Goal: Contribute content: Contribute content

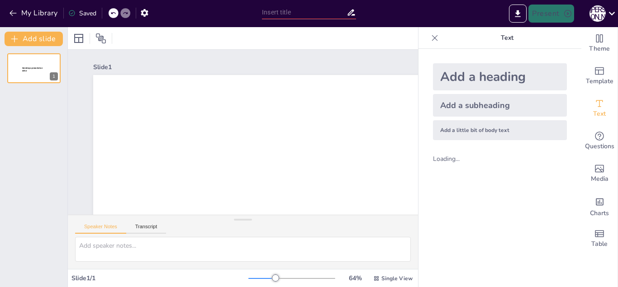
type input "New Sendsteps"
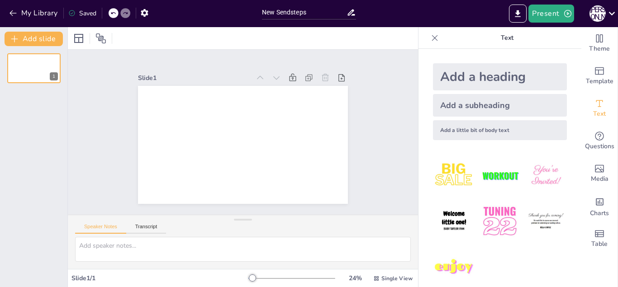
scroll to position [12, 0]
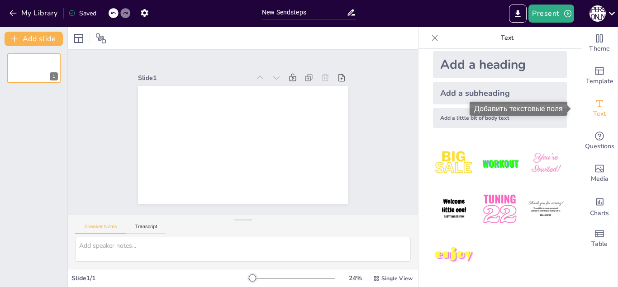
click at [595, 107] on icon "Add text boxes" at bounding box center [599, 103] width 11 height 11
click at [595, 108] on icon "Add text boxes" at bounding box center [599, 103] width 11 height 11
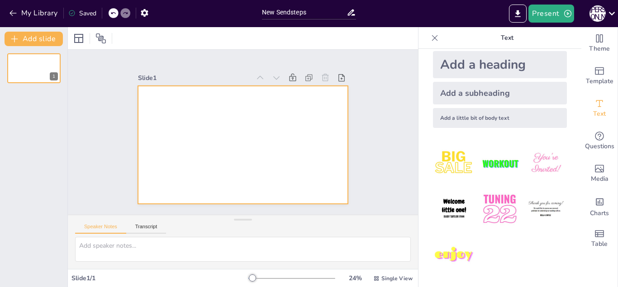
click at [191, 104] on div at bounding box center [243, 145] width 210 height 118
click at [189, 101] on div at bounding box center [243, 145] width 210 height 118
click at [190, 103] on div at bounding box center [243, 145] width 210 height 118
click at [216, 157] on div at bounding box center [243, 145] width 210 height 118
click at [261, 110] on div at bounding box center [243, 145] width 210 height 118
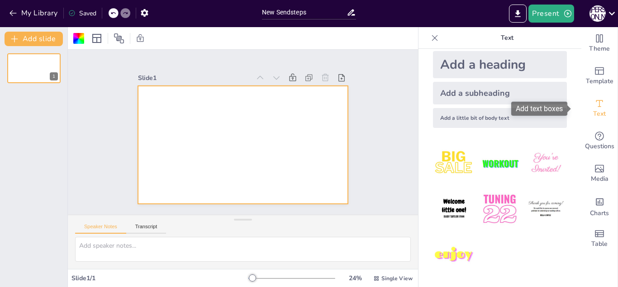
click at [593, 109] on span "Text" at bounding box center [599, 114] width 13 height 10
drag, startPoint x: 589, startPoint y: 109, endPoint x: 316, endPoint y: 138, distance: 274.8
click at [320, 137] on div "Document fonts Popular fonts Lato Montserrat Open Sans Oswald Poppins Raleway R…" at bounding box center [309, 157] width 618 height 260
click at [225, 126] on div at bounding box center [243, 145] width 210 height 118
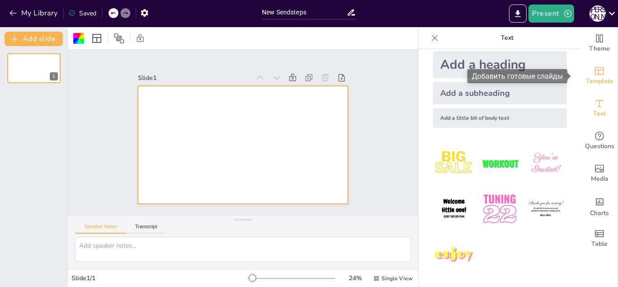
click at [594, 71] on icon "Add ready made slides" at bounding box center [599, 71] width 11 height 11
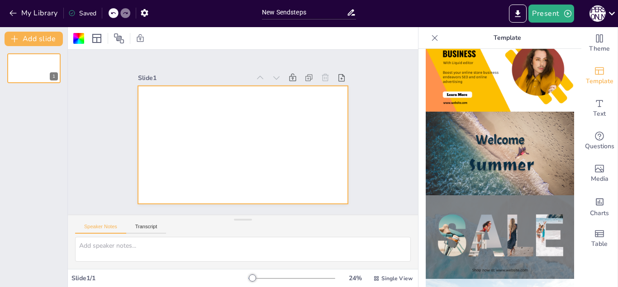
scroll to position [271, 0]
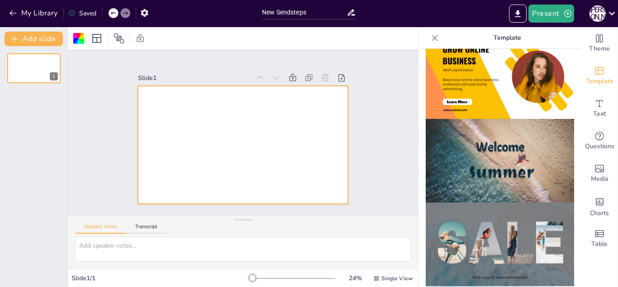
click at [499, 138] on img at bounding box center [500, 161] width 148 height 84
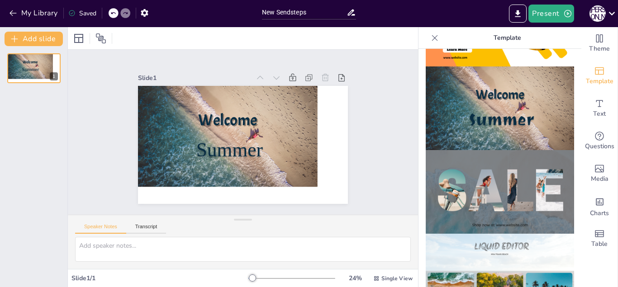
scroll to position [226, 0]
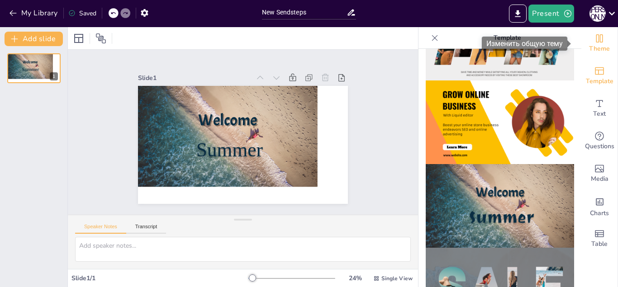
click at [594, 41] on icon "Change the overall theme" at bounding box center [599, 38] width 11 height 11
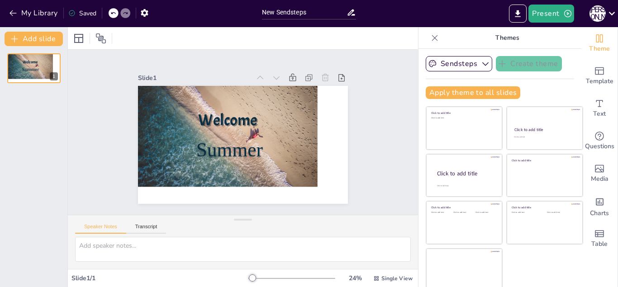
click at [321, 76] on icon at bounding box center [325, 77] width 9 height 9
click at [259, 140] on p "Summer" at bounding box center [229, 150] width 93 height 28
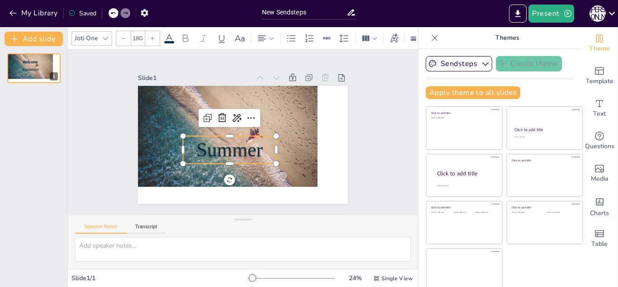
scroll to position [5, 0]
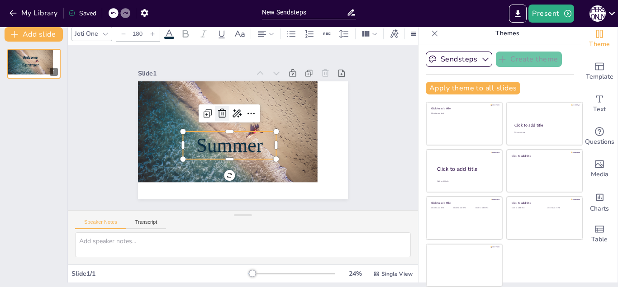
click at [215, 111] on div at bounding box center [222, 113] width 14 height 14
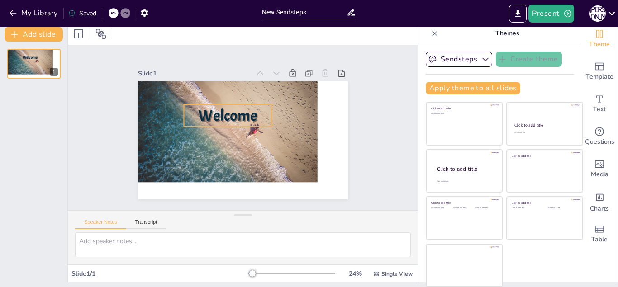
click at [210, 113] on span "Welcome" at bounding box center [227, 115] width 59 height 20
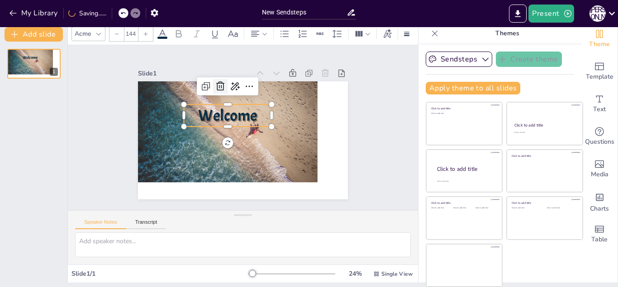
click at [215, 84] on icon at bounding box center [220, 86] width 11 height 11
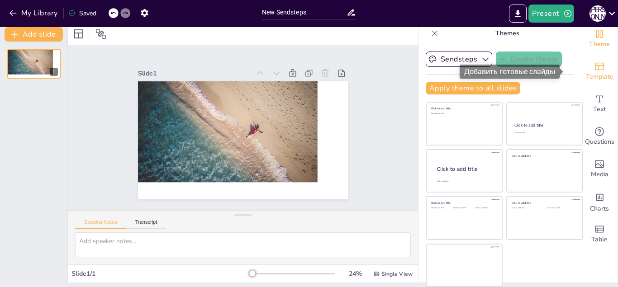
click at [594, 69] on icon "Add ready made slides" at bounding box center [599, 66] width 11 height 11
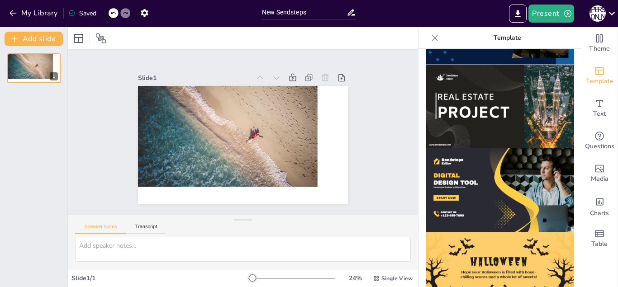
scroll to position [782, 0]
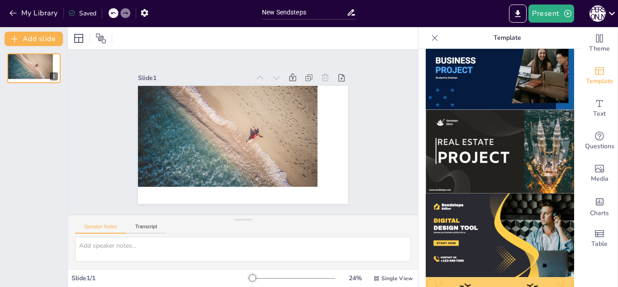
click at [471, 79] on img at bounding box center [500, 68] width 148 height 84
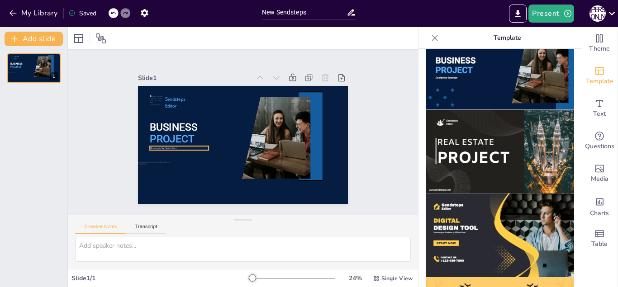
click at [197, 146] on div "BUSINESS PROJECT Sendsteps Editor Developed by Sendsteps" at bounding box center [243, 145] width 210 height 118
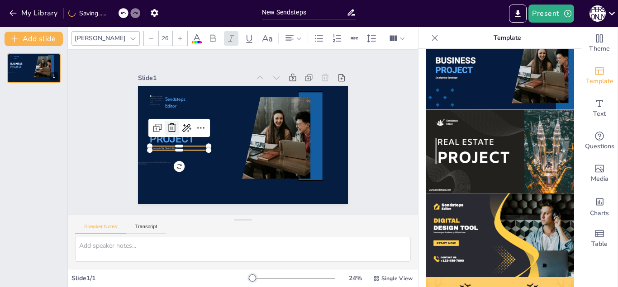
click at [167, 124] on icon at bounding box center [172, 128] width 11 height 11
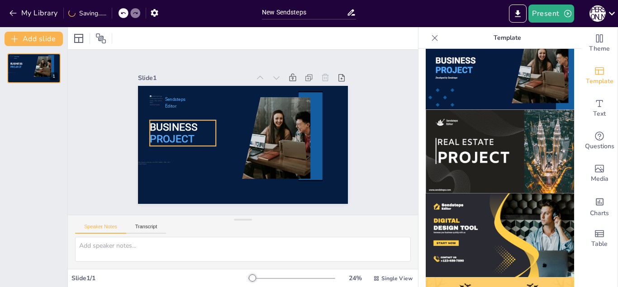
click at [174, 133] on span "PROJECT" at bounding box center [172, 139] width 44 height 12
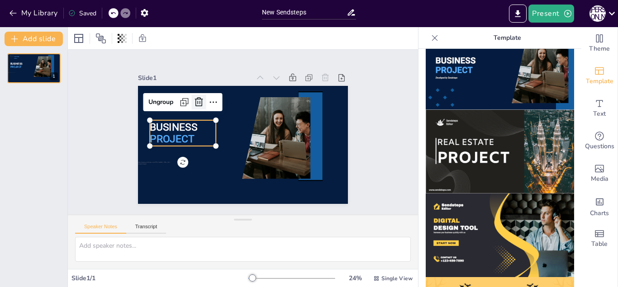
click at [195, 97] on icon at bounding box center [199, 101] width 8 height 9
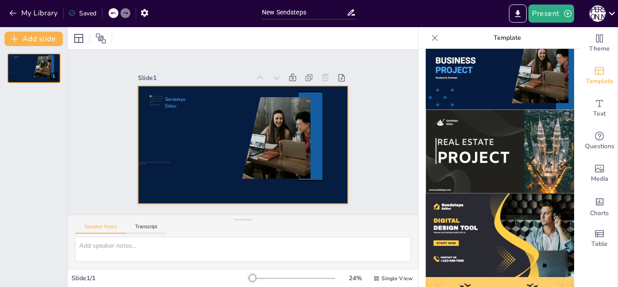
click at [166, 133] on div at bounding box center [243, 145] width 210 height 118
click at [181, 131] on div at bounding box center [243, 145] width 210 height 118
click at [593, 112] on span "Text" at bounding box center [599, 114] width 13 height 10
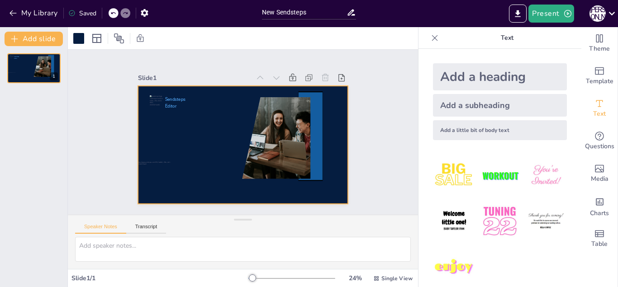
click at [498, 85] on div "Add a heading" at bounding box center [500, 76] width 134 height 27
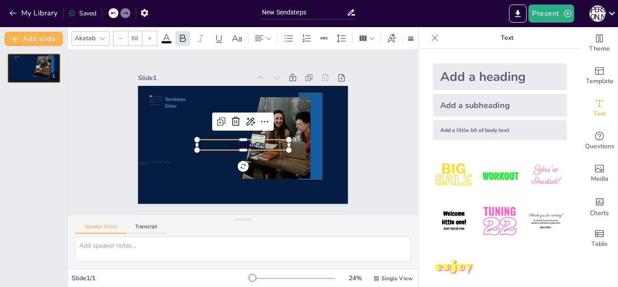
click at [217, 141] on p "Heading" at bounding box center [243, 145] width 92 height 10
click at [249, 140] on p "Heading" at bounding box center [243, 145] width 92 height 10
click at [234, 116] on div at bounding box center [236, 121] width 14 height 14
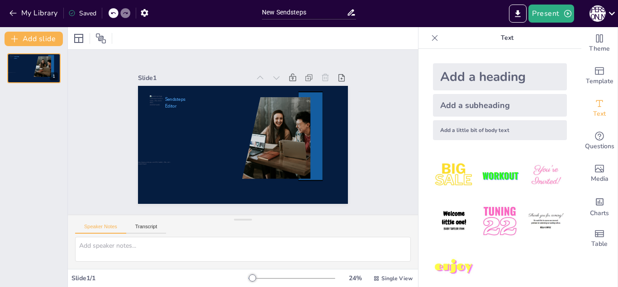
click at [443, 81] on div "Add a heading" at bounding box center [500, 76] width 134 height 27
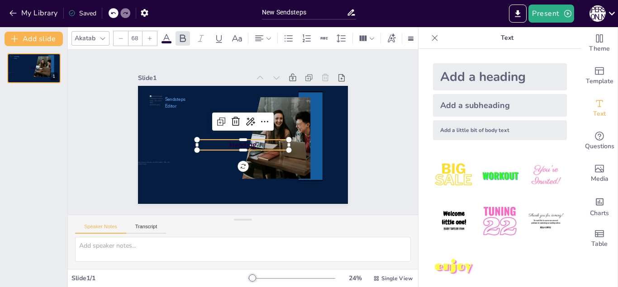
click at [259, 140] on p "Heading" at bounding box center [243, 145] width 92 height 10
click at [245, 119] on icon at bounding box center [250, 121] width 11 height 11
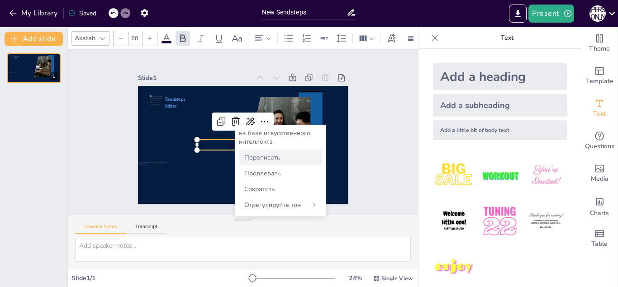
click at [259, 157] on font "Переписать" at bounding box center [262, 157] width 36 height 9
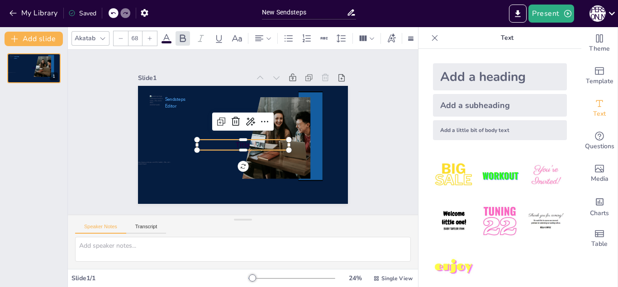
click at [236, 140] on span "Title" at bounding box center [243, 145] width 14 height 10
click at [221, 140] on p "Title" at bounding box center [243, 145] width 92 height 10
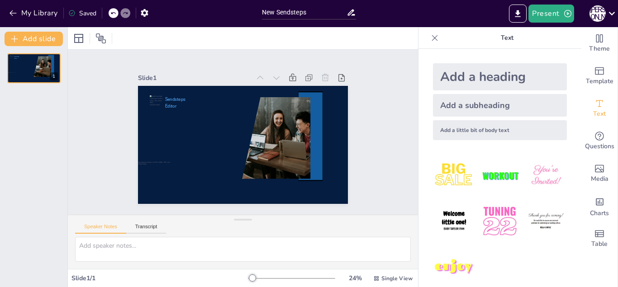
click at [466, 103] on div "Add a subheading" at bounding box center [500, 105] width 134 height 23
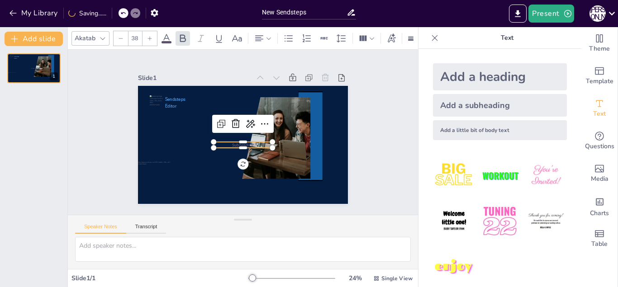
click at [240, 142] on span "Subheading" at bounding box center [243, 145] width 22 height 6
click at [245, 123] on icon at bounding box center [250, 124] width 11 height 11
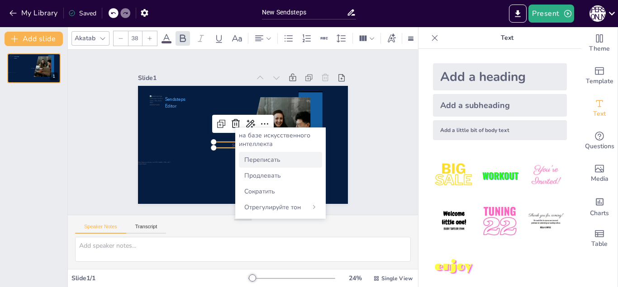
click at [268, 159] on font "Переписать" at bounding box center [262, 160] width 36 height 9
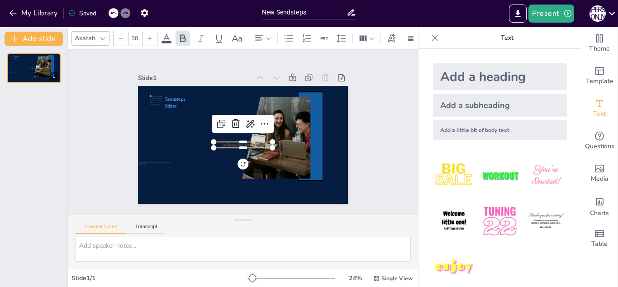
click at [231, 142] on span "Subheading Alternative" at bounding box center [243, 145] width 42 height 6
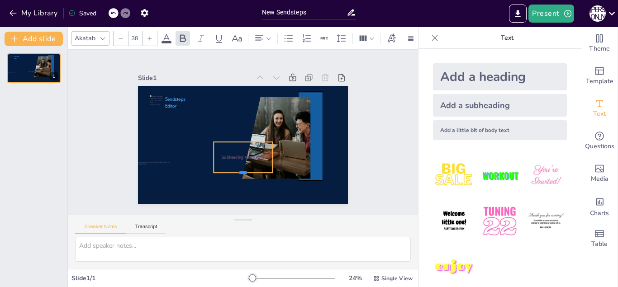
drag, startPoint x: 235, startPoint y: 145, endPoint x: 233, endPoint y: 170, distance: 25.0
click at [233, 173] on div at bounding box center [243, 176] width 59 height 7
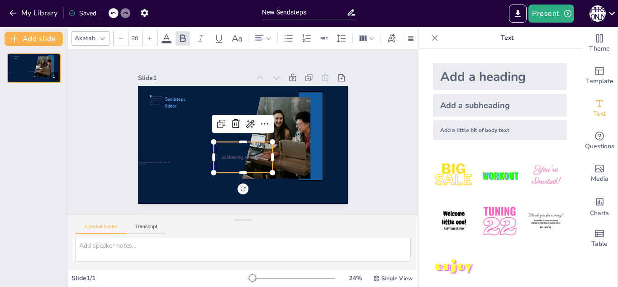
click at [239, 155] on span "Subheading Alternative" at bounding box center [243, 158] width 42 height 6
click at [218, 122] on icon at bounding box center [220, 124] width 5 height 5
type input "38"
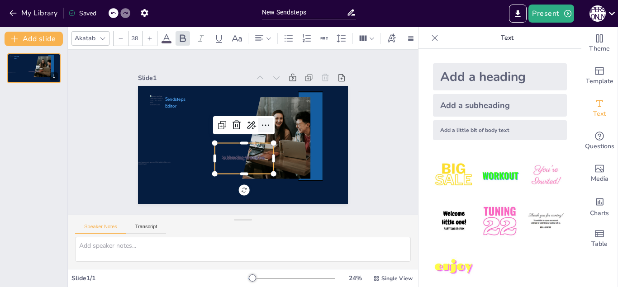
click at [260, 124] on icon at bounding box center [265, 125] width 11 height 11
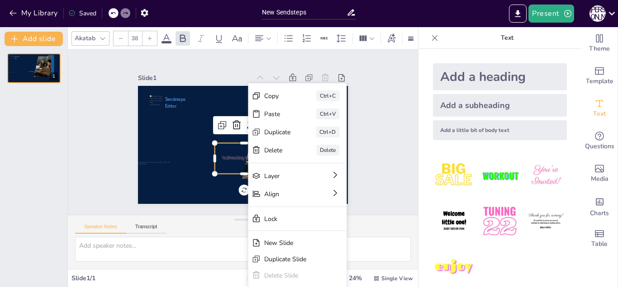
click at [235, 156] on span "Subheading Alternative" at bounding box center [244, 159] width 42 height 6
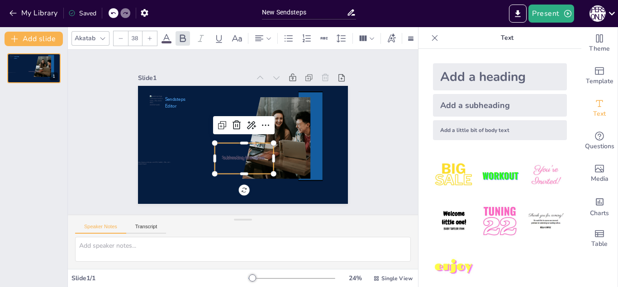
click at [235, 156] on span "Subheading Alternative" at bounding box center [244, 159] width 42 height 6
click at [247, 122] on icon at bounding box center [251, 125] width 9 height 8
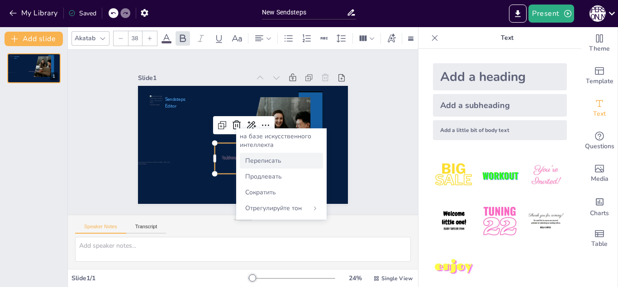
click at [276, 158] on font "Переписать" at bounding box center [263, 161] width 36 height 9
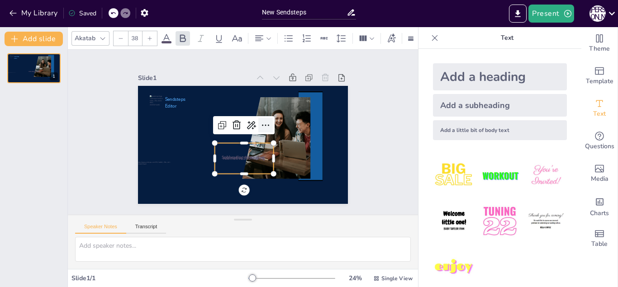
click at [260, 120] on icon at bounding box center [265, 125] width 11 height 11
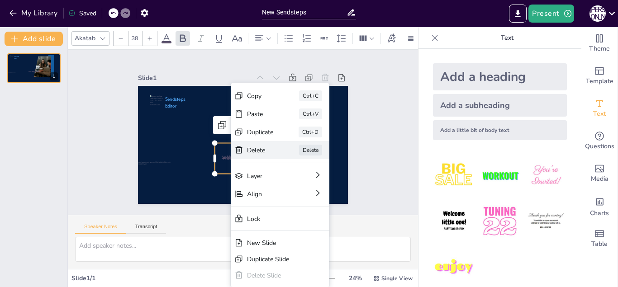
click at [238, 152] on icon at bounding box center [238, 150] width 9 height 9
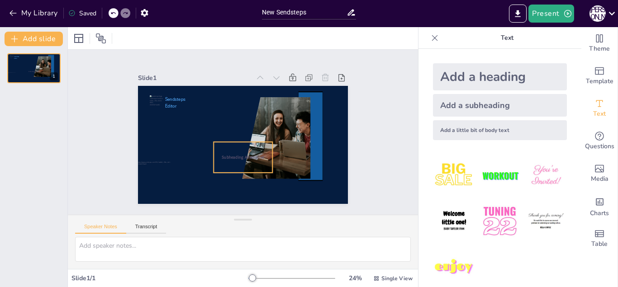
click at [233, 155] on span "Subheading Alternative" at bounding box center [243, 158] width 42 height 6
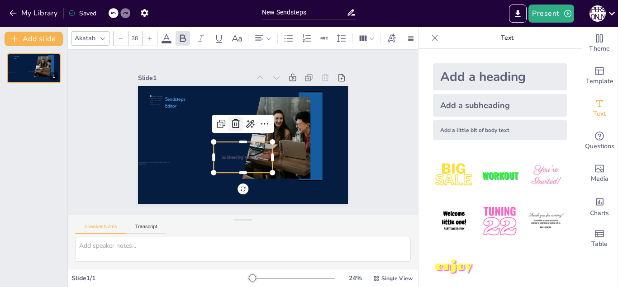
click at [230, 119] on icon at bounding box center [235, 124] width 11 height 11
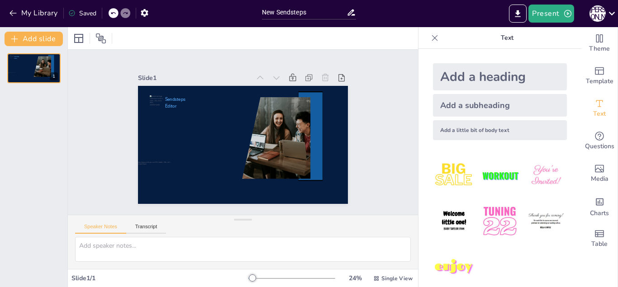
scroll to position [12, 0]
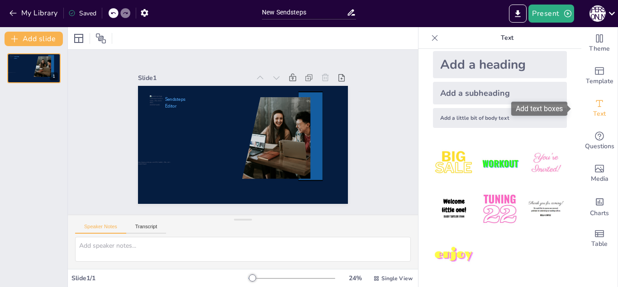
click at [593, 109] on span "Text" at bounding box center [599, 114] width 13 height 10
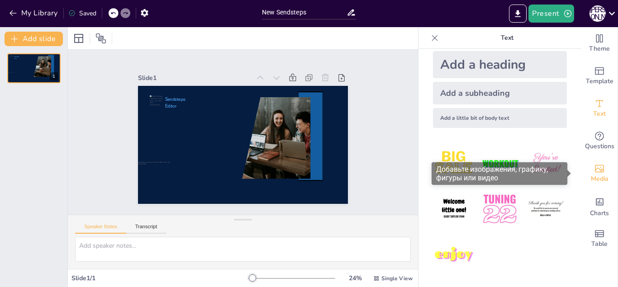
click at [595, 172] on icon "Add images, graphics, shapes or video" at bounding box center [599, 169] width 9 height 8
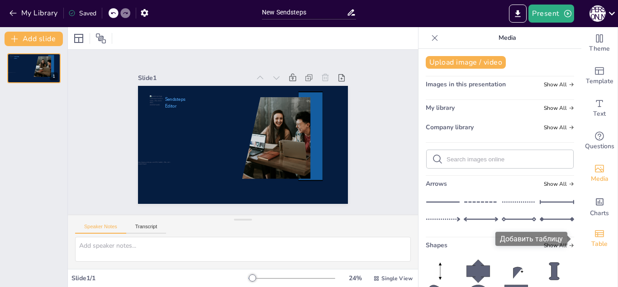
drag, startPoint x: 598, startPoint y: 236, endPoint x: 595, endPoint y: 245, distance: 9.4
click at [595, 245] on span "Table" at bounding box center [599, 244] width 16 height 10
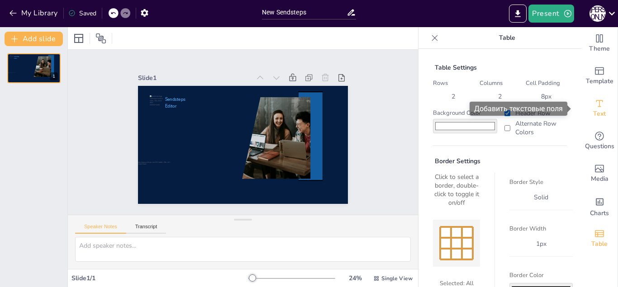
click at [584, 113] on div "Text" at bounding box center [599, 108] width 36 height 33
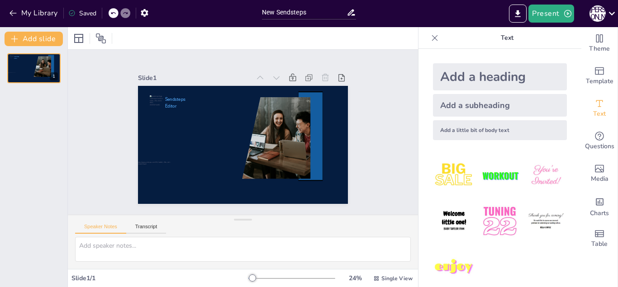
click at [499, 83] on div "Add a heading" at bounding box center [500, 76] width 134 height 27
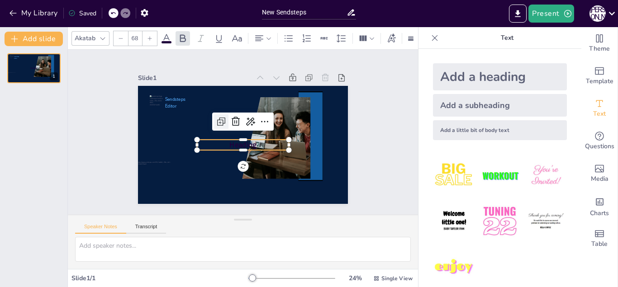
click at [214, 120] on div at bounding box center [221, 121] width 14 height 14
type input "68"
click at [233, 118] on icon at bounding box center [237, 122] width 8 height 9
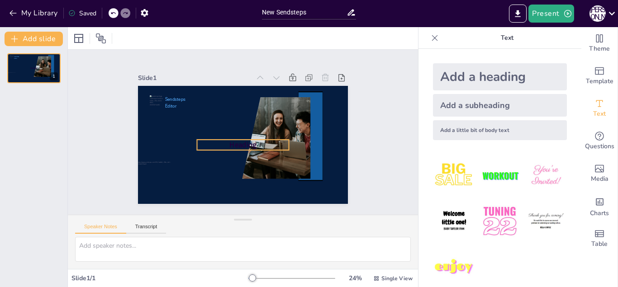
click at [237, 140] on span "Heading" at bounding box center [242, 145] width 27 height 10
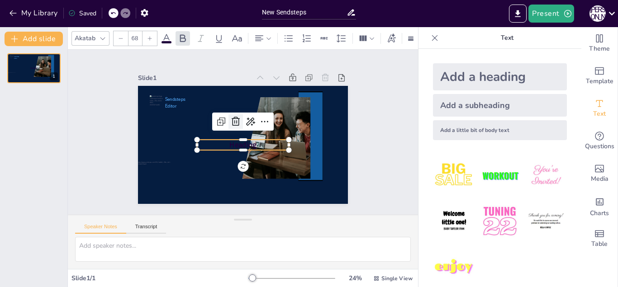
click at [230, 120] on icon at bounding box center [235, 121] width 11 height 11
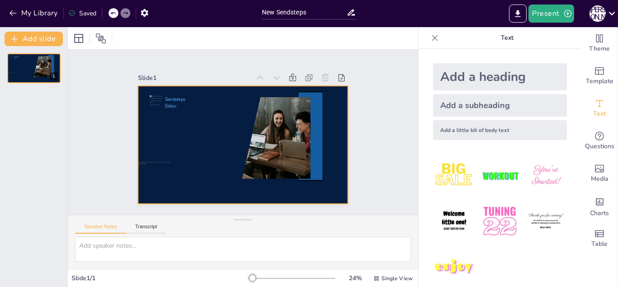
click at [186, 111] on div at bounding box center [243, 145] width 210 height 118
click at [13, 15] on icon "button" at bounding box center [13, 13] width 7 height 6
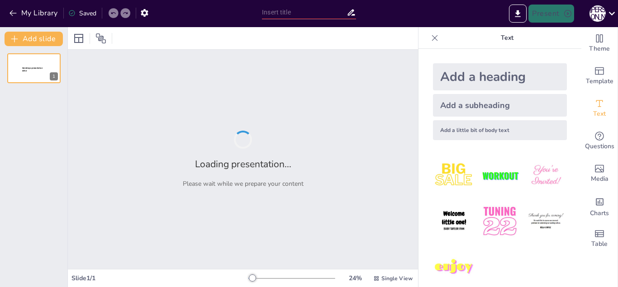
type input "Семантика та граматика сполучника 'і'"
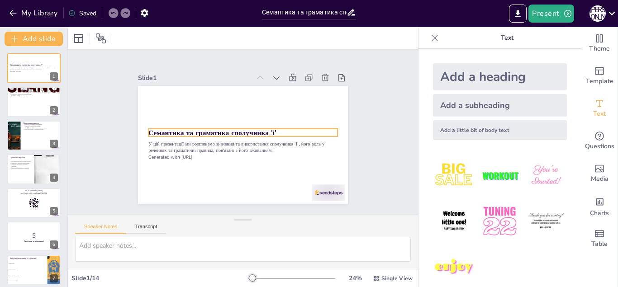
checkbox input "true"
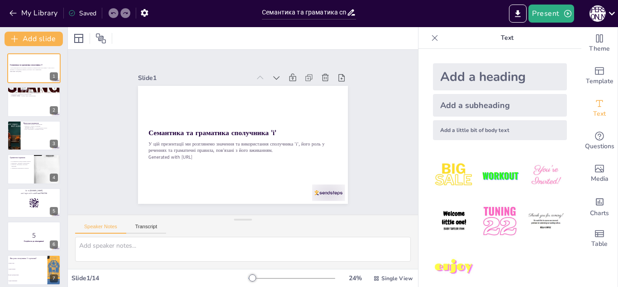
checkbox input "true"
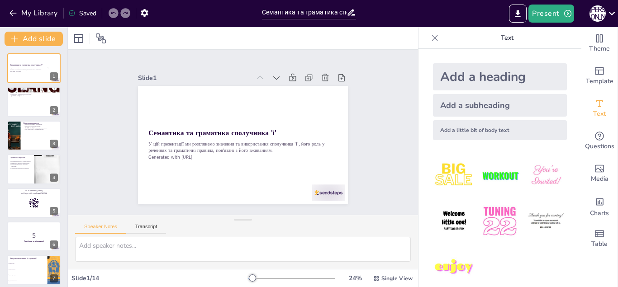
checkbox input "true"
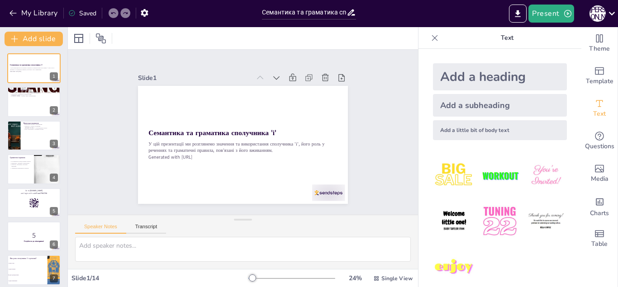
checkbox input "true"
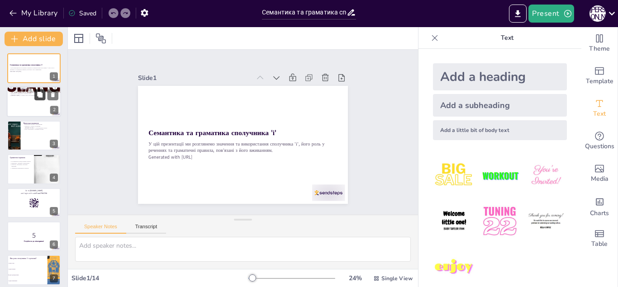
checkbox input "true"
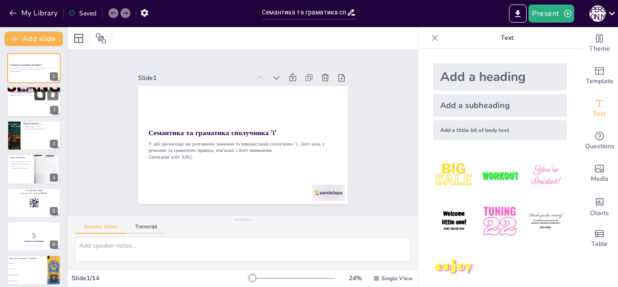
checkbox input "true"
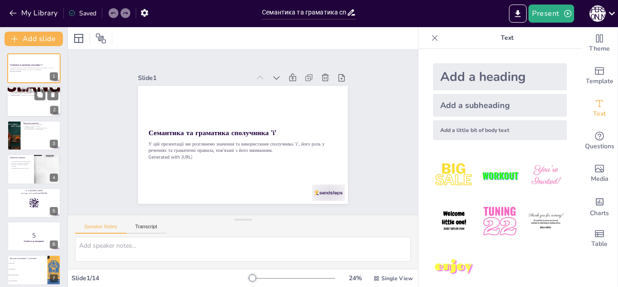
checkbox input "true"
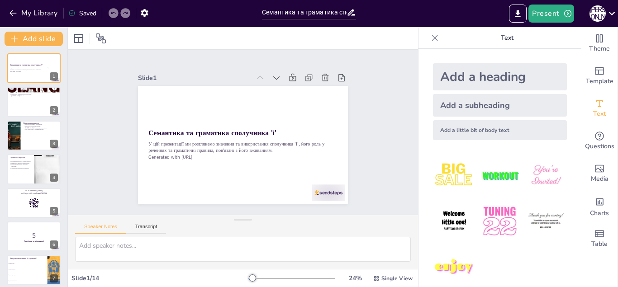
checkbox input "true"
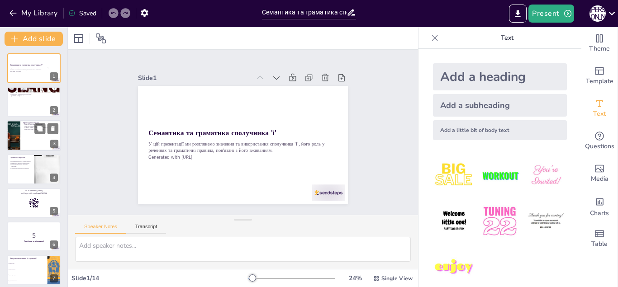
checkbox input "true"
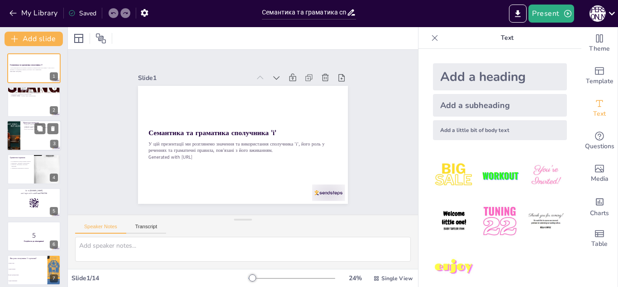
checkbox input "true"
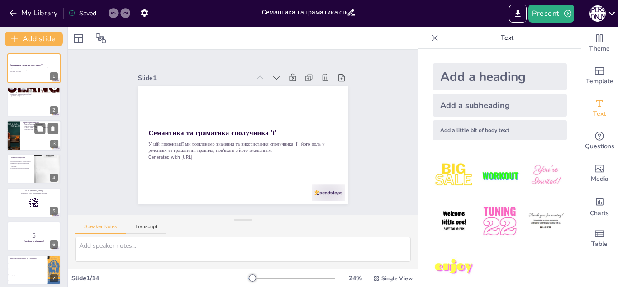
checkbox input "true"
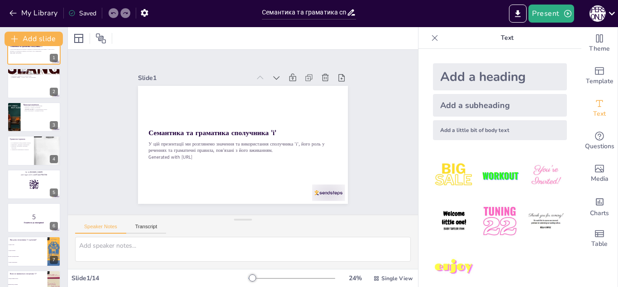
checkbox input "true"
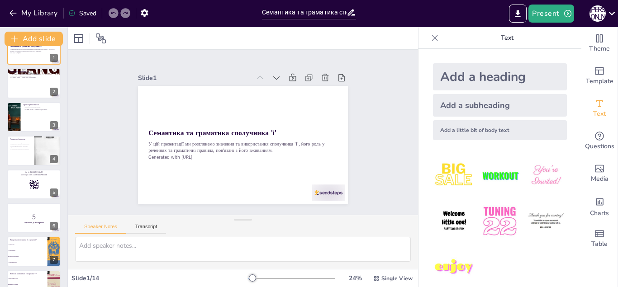
checkbox input "true"
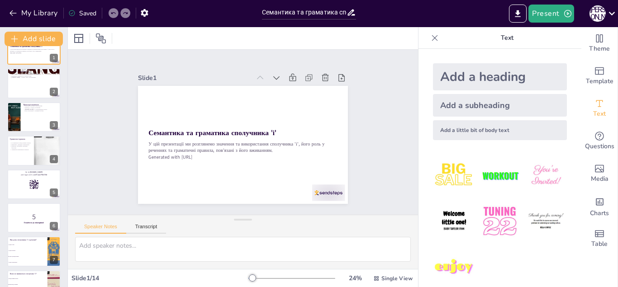
checkbox input "true"
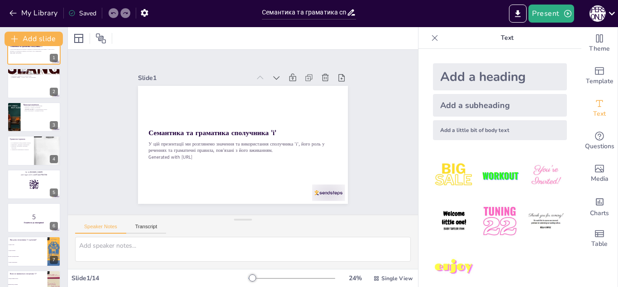
checkbox input "true"
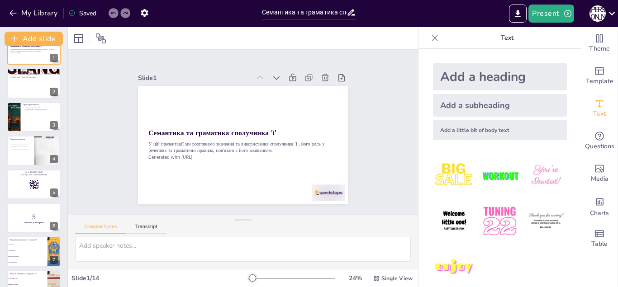
checkbox input "true"
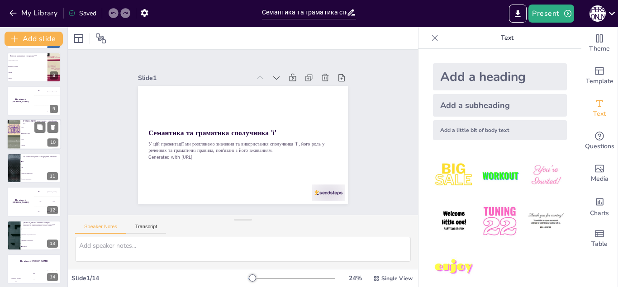
checkbox input "true"
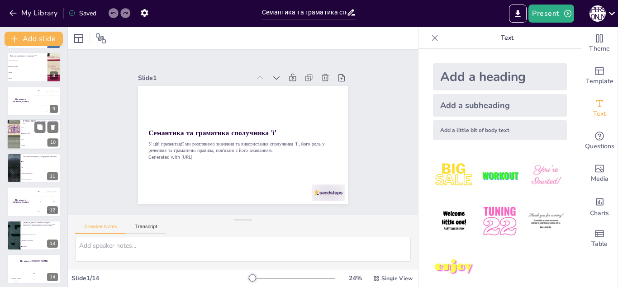
checkbox input "true"
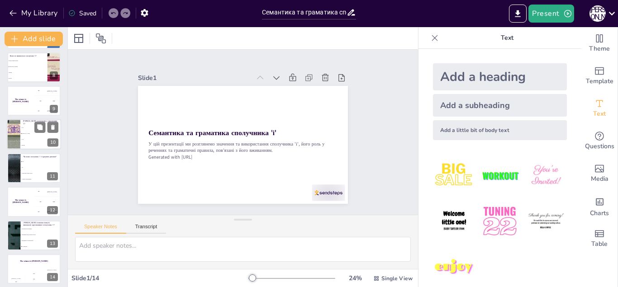
checkbox input "true"
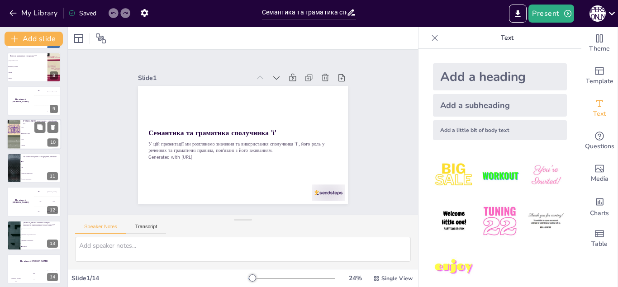
checkbox input "true"
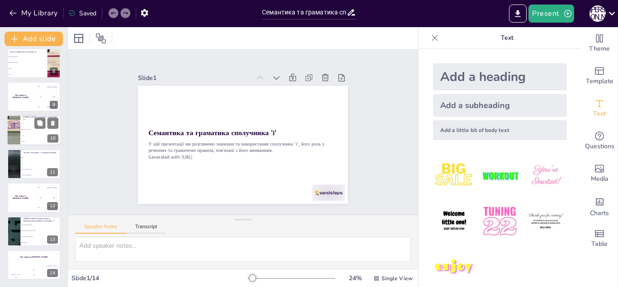
checkbox input "true"
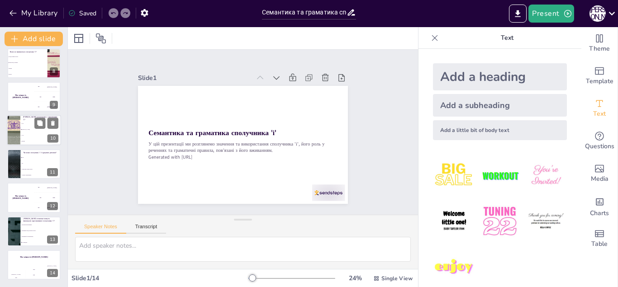
checkbox input "true"
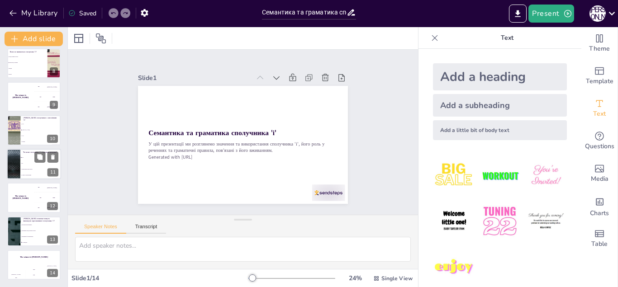
checkbox input "true"
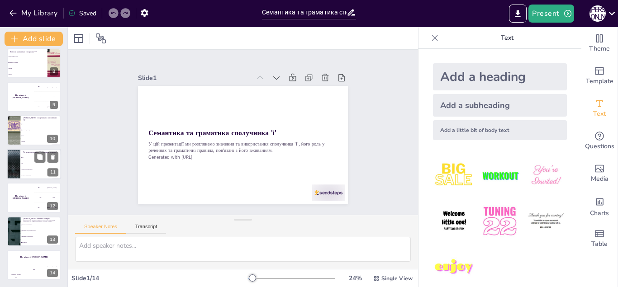
checkbox input "true"
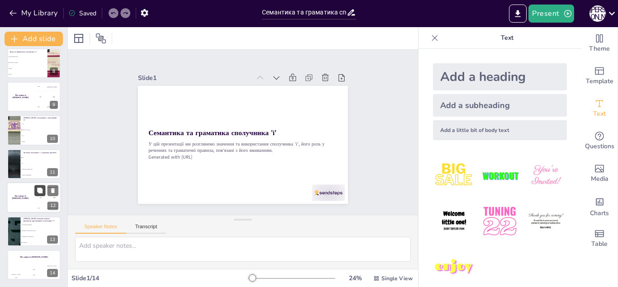
checkbox input "true"
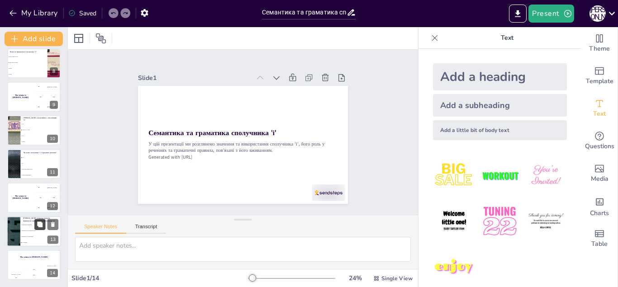
checkbox input "true"
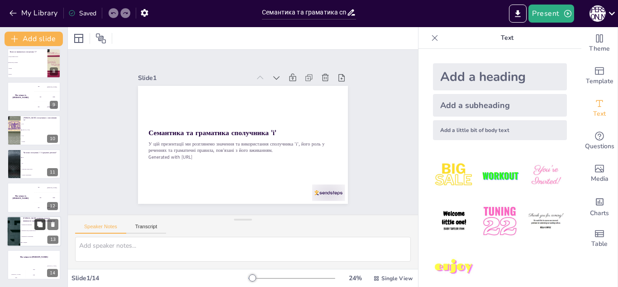
checkbox input "true"
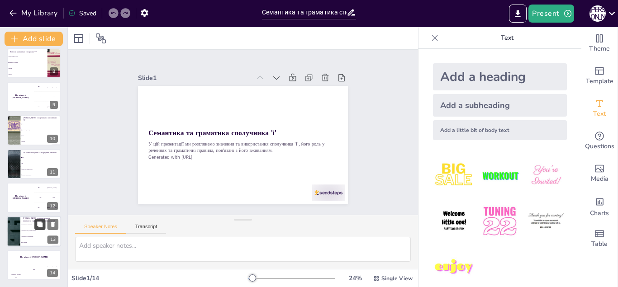
checkbox input "true"
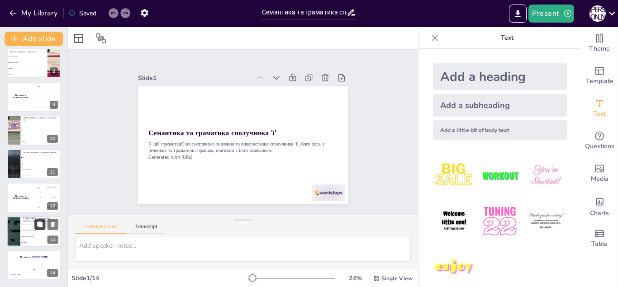
checkbox input "true"
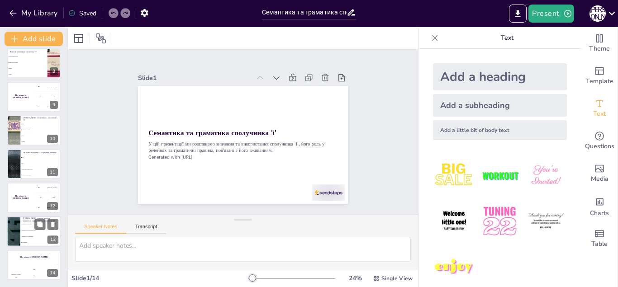
checkbox input "true"
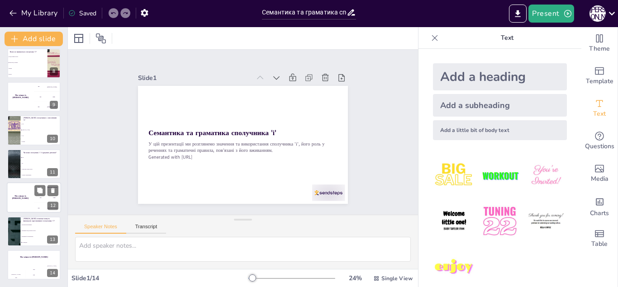
checkbox input "true"
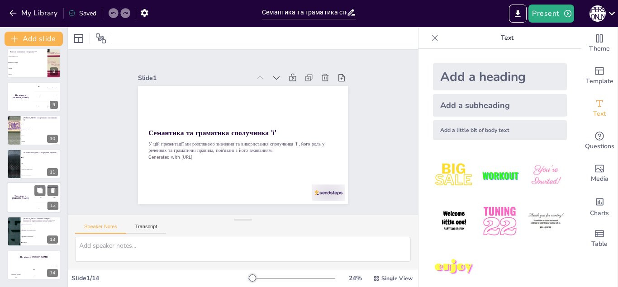
checkbox input "true"
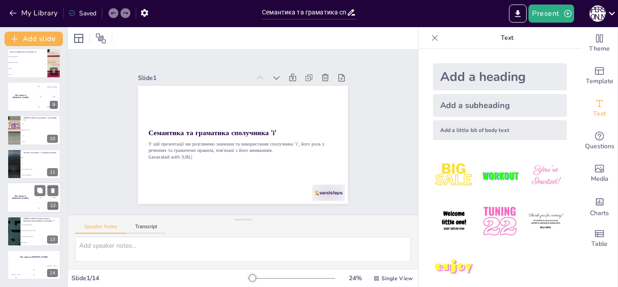
checkbox input "true"
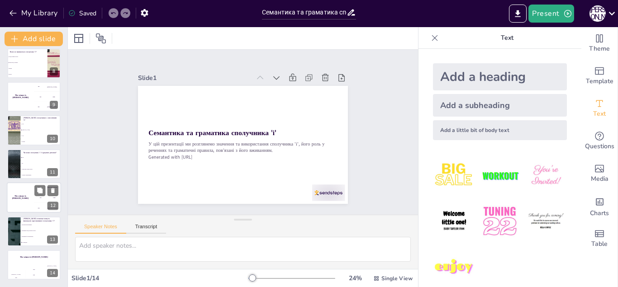
checkbox input "true"
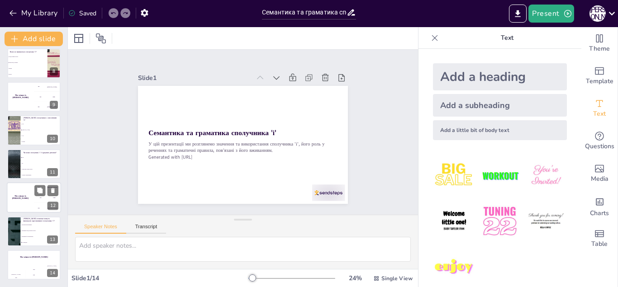
checkbox input "true"
click at [31, 194] on div "The winner is [PERSON_NAME]" at bounding box center [20, 197] width 27 height 31
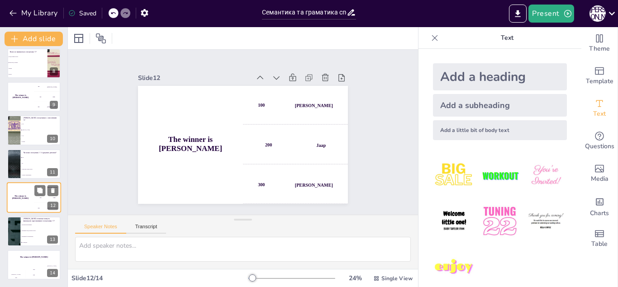
checkbox input "true"
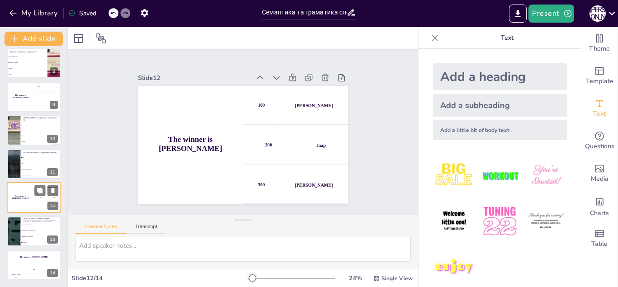
checkbox input "true"
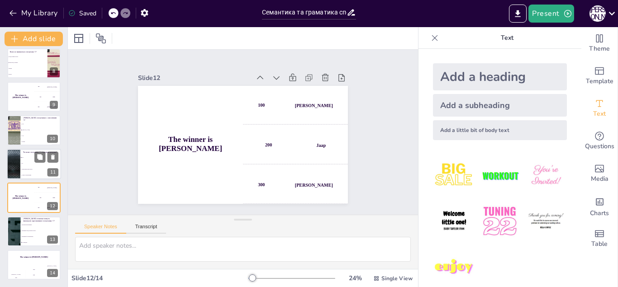
checkbox input "true"
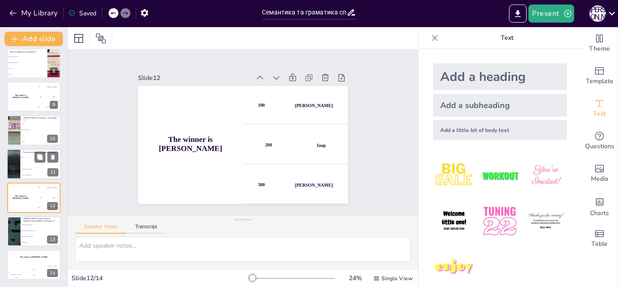
checkbox input "true"
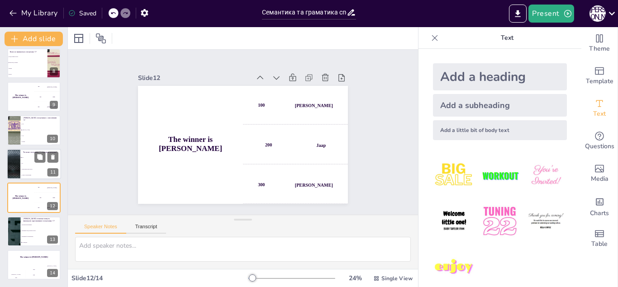
checkbox input "true"
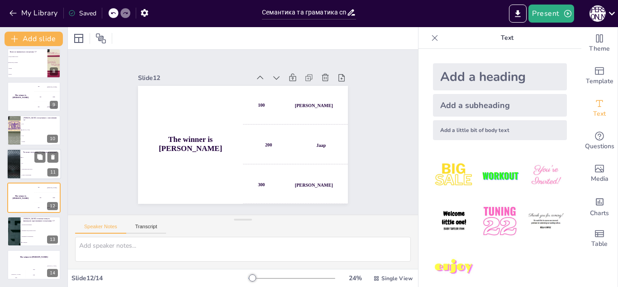
checkbox input "true"
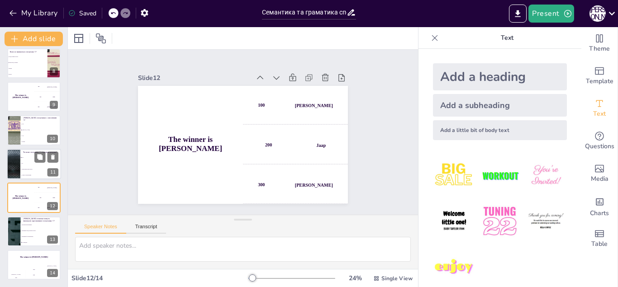
click at [18, 164] on div at bounding box center [13, 164] width 54 height 31
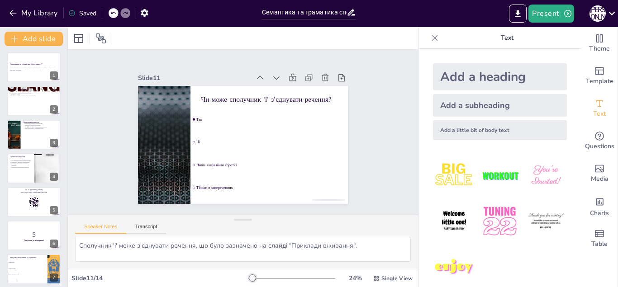
scroll to position [0, 0]
click at [33, 59] on div at bounding box center [34, 68] width 54 height 31
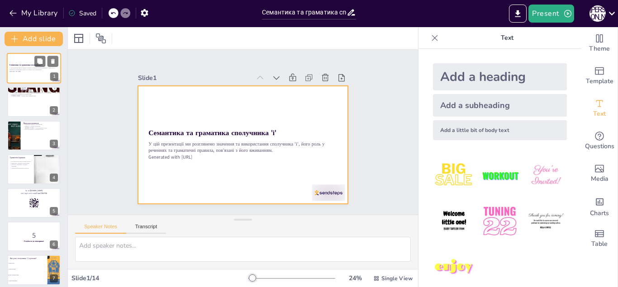
click at [24, 81] on div at bounding box center [34, 68] width 54 height 31
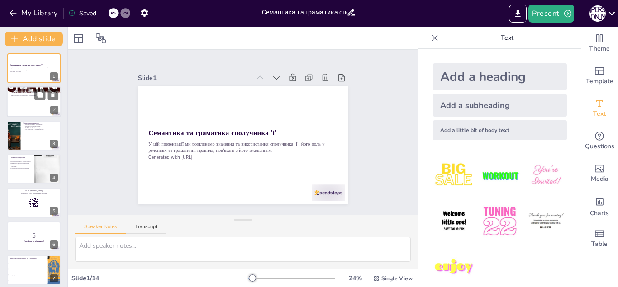
click at [26, 99] on div at bounding box center [34, 102] width 54 height 31
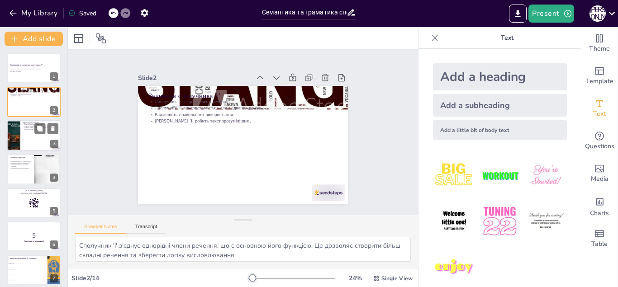
click at [10, 127] on div at bounding box center [13, 135] width 58 height 31
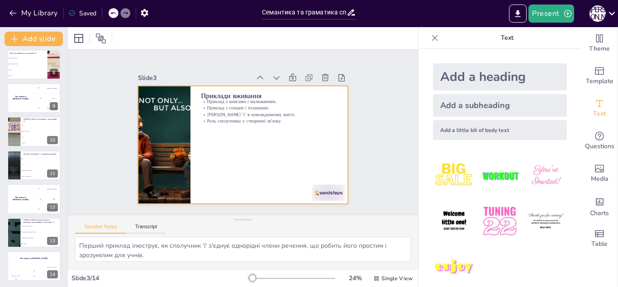
scroll to position [241, 0]
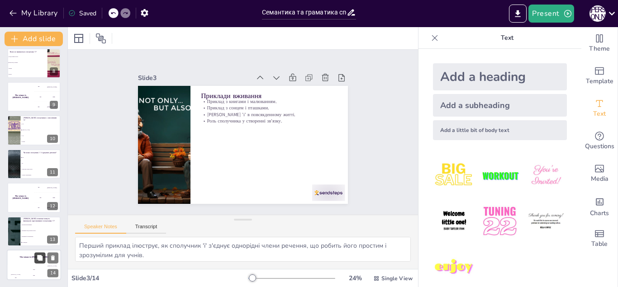
click at [41, 259] on button at bounding box center [39, 257] width 11 height 11
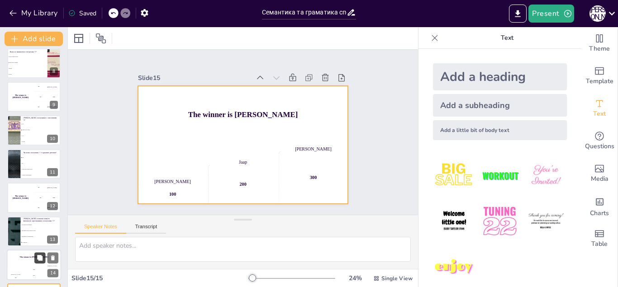
scroll to position [275, 0]
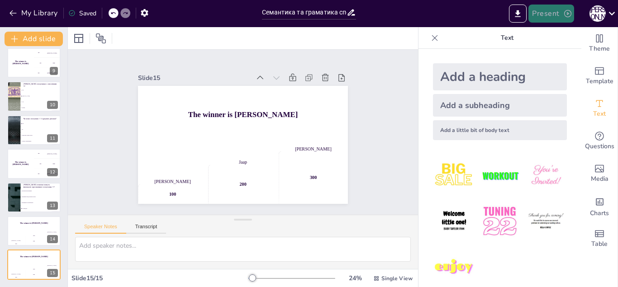
click at [549, 16] on button "Present" at bounding box center [551, 14] width 45 height 18
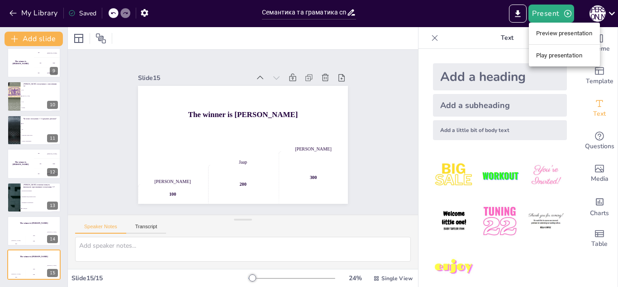
click at [567, 53] on li "Play presentation" at bounding box center [564, 55] width 71 height 14
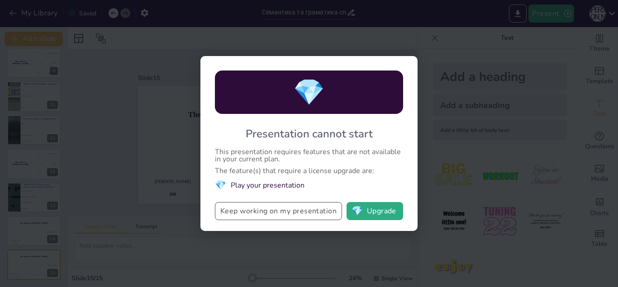
click at [267, 205] on button "Keep working on my presentation" at bounding box center [278, 211] width 127 height 18
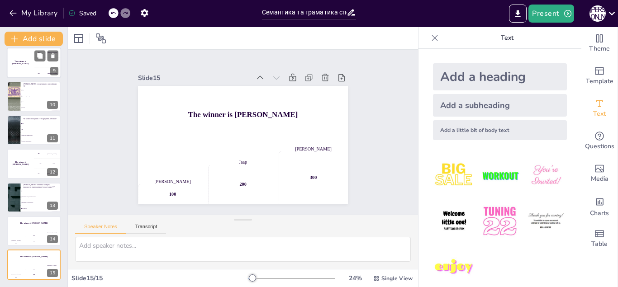
click at [24, 74] on div "The winner is [PERSON_NAME]" at bounding box center [20, 63] width 27 height 31
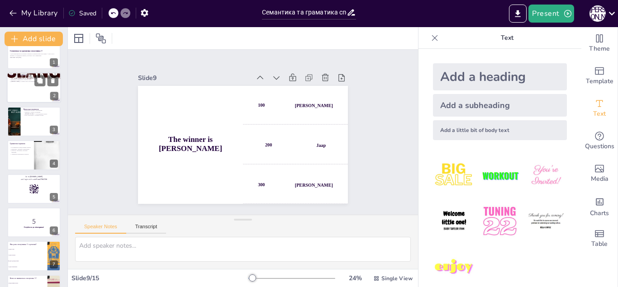
scroll to position [0, 0]
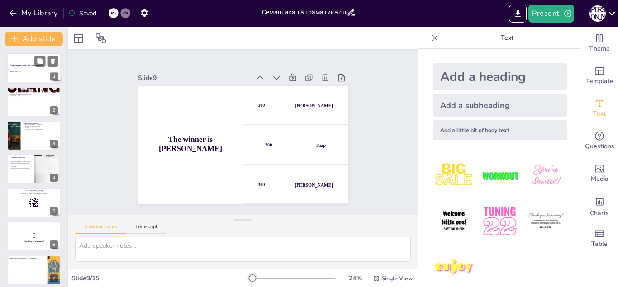
click at [21, 72] on div "У цій презентації ми розглянемо значення та використання сполучника 'і', його р…" at bounding box center [34, 70] width 49 height 6
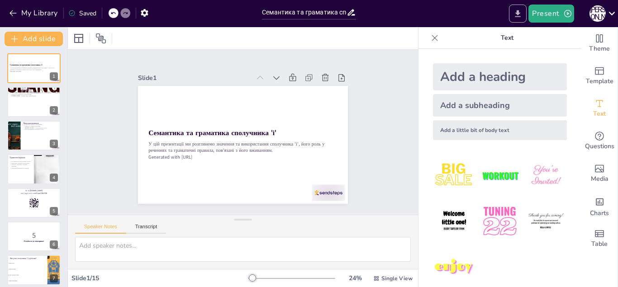
click at [514, 12] on icon "Export to PowerPoint" at bounding box center [518, 14] width 10 height 10
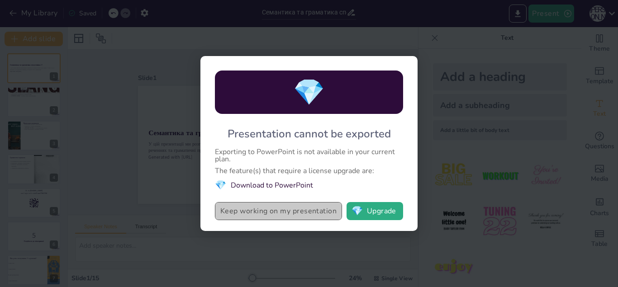
click at [269, 210] on button "Keep working on my presentation" at bounding box center [278, 211] width 127 height 18
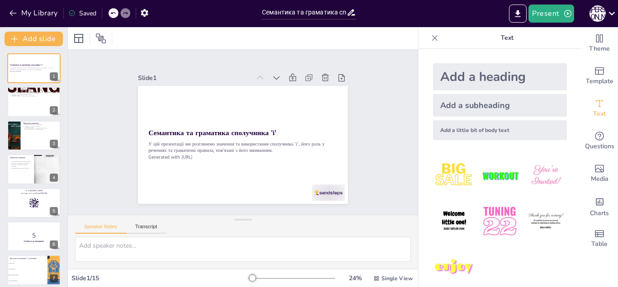
click at [348, 18] on div "Семантика та граматика сполучника 'і'" at bounding box center [309, 12] width 94 height 13
click at [352, 16] on icon at bounding box center [352, 13] width 10 height 10
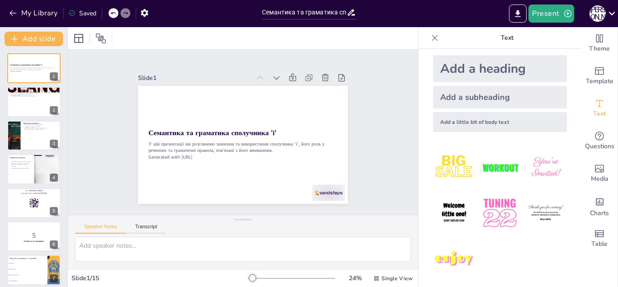
scroll to position [12, 0]
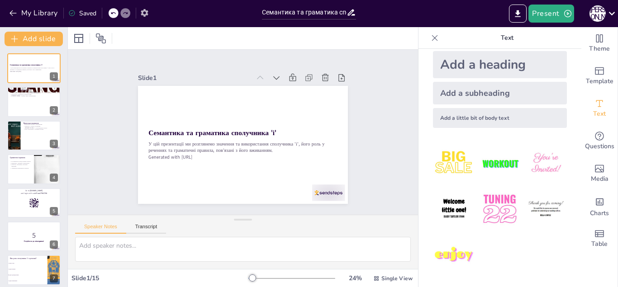
click at [143, 13] on icon "button" at bounding box center [144, 13] width 7 height 8
